Goal: Check status

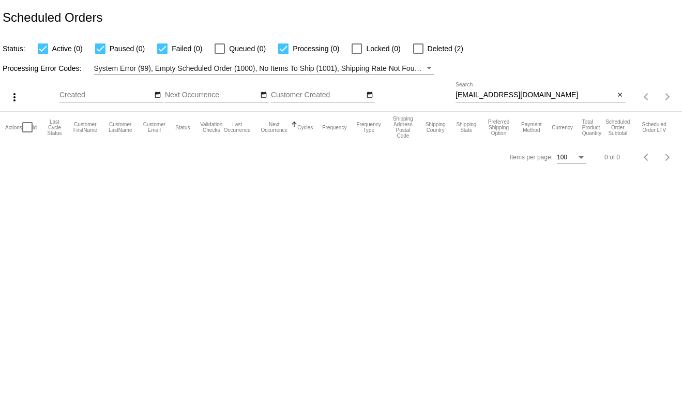
type input "[PERSON_NAME][EMAIL_ADDRESS][DOMAIN_NAME]"
click at [528, 97] on input "[EMAIL_ADDRESS][DOMAIN_NAME]" at bounding box center [535, 95] width 159 height 8
paste input "Expected eCheck Clearing Date"
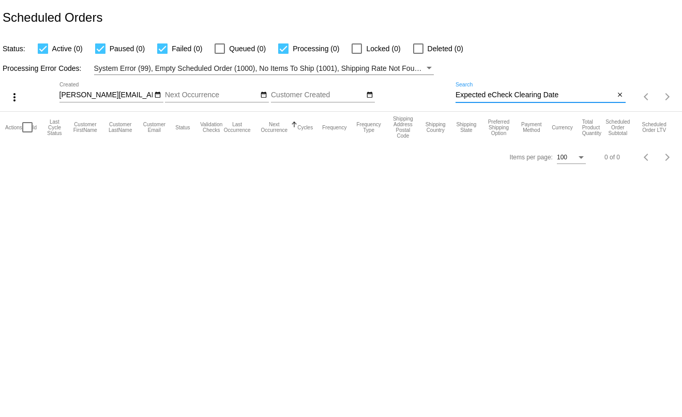
click at [568, 99] on input "Expected eCheck Clearing Date" at bounding box center [535, 95] width 159 height 8
click at [568, 98] on input "Expected eCheck Clearing Date" at bounding box center [535, 95] width 159 height 8
paste input "[EMAIL_ADDRESS][DOMAIN_NAME]"
type input "[EMAIL_ADDRESS][DOMAIN_NAME]"
